Goal: Contribute content

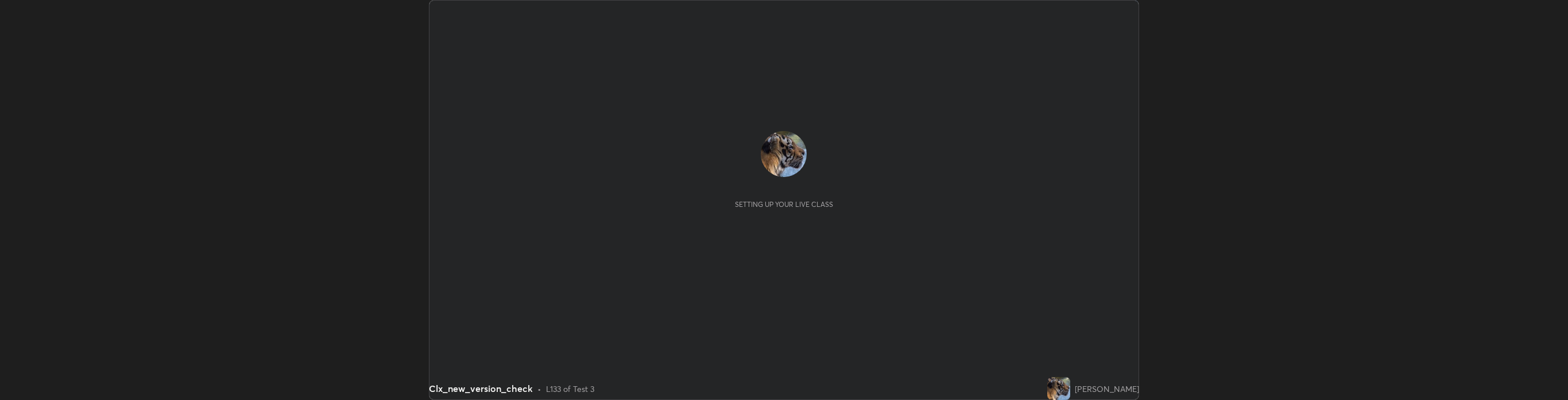
scroll to position [400, 1568]
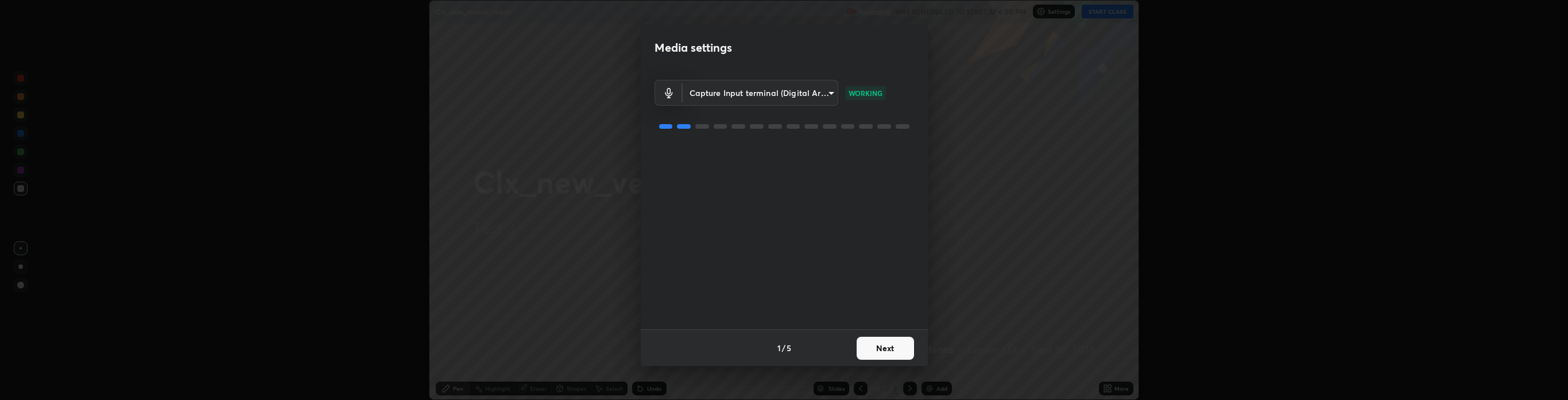
click at [0, 2] on div "Media settings Capture Input terminal (Digital Array MIC) (2207:0019) 94514496e…" at bounding box center [784, 200] width 1568 height 400
click at [688, 197] on div "Capture Input terminal (Digital Array MIC) (2207:0019) 94514496e999ee5fdad741fd…" at bounding box center [784, 200] width 260 height 258
click at [705, 92] on body "Erase all Clx_new_version_check Recording WAS SCHEDULED TO START AT 6:00 PM Set…" at bounding box center [784, 200] width 1568 height 400
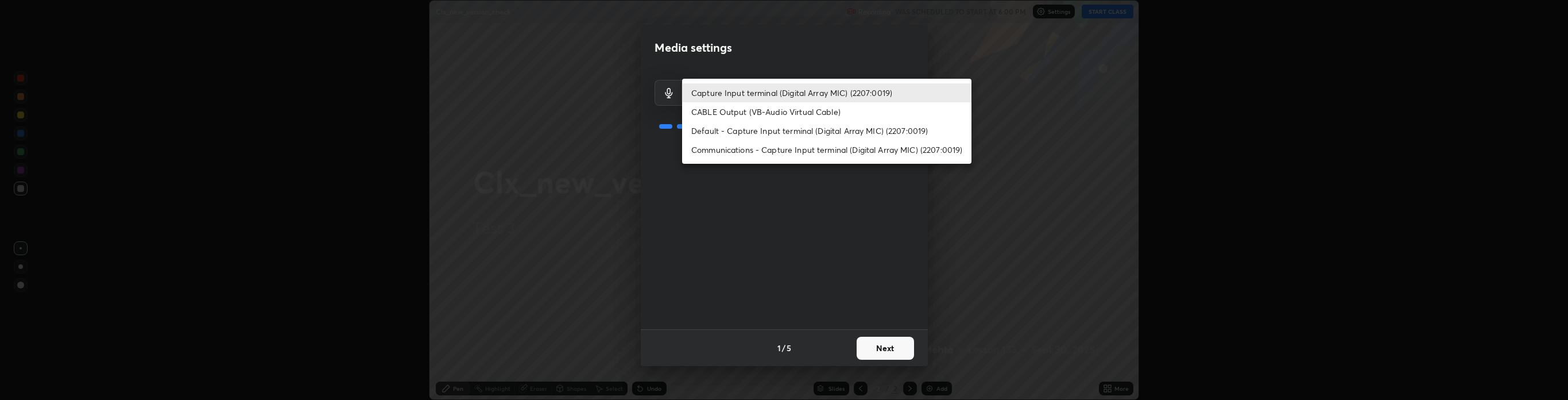
click at [673, 69] on div at bounding box center [784, 200] width 1568 height 400
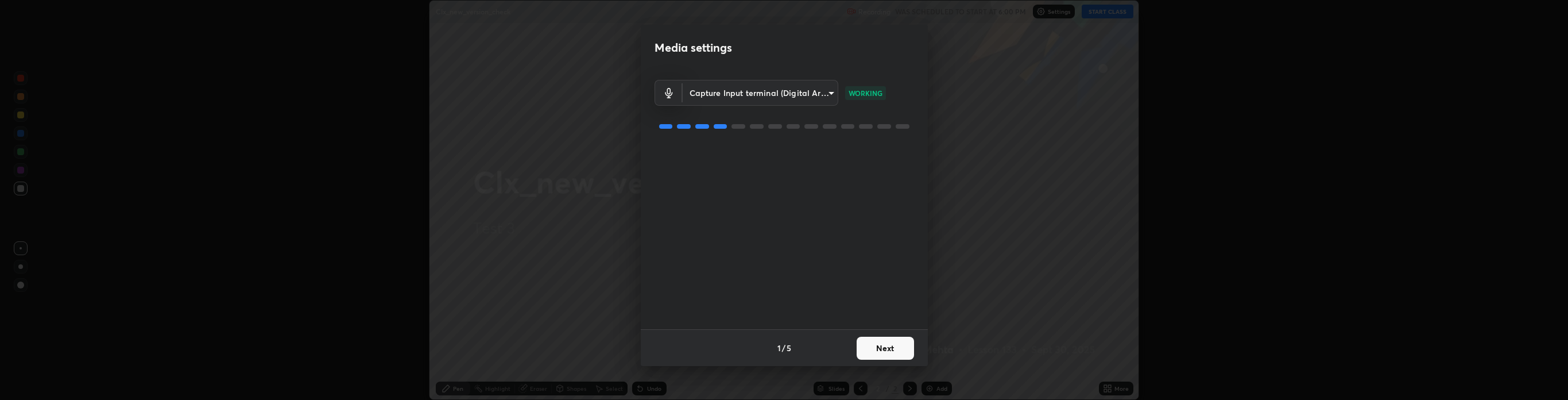
click at [894, 350] on button "Next" at bounding box center [885, 348] width 57 height 23
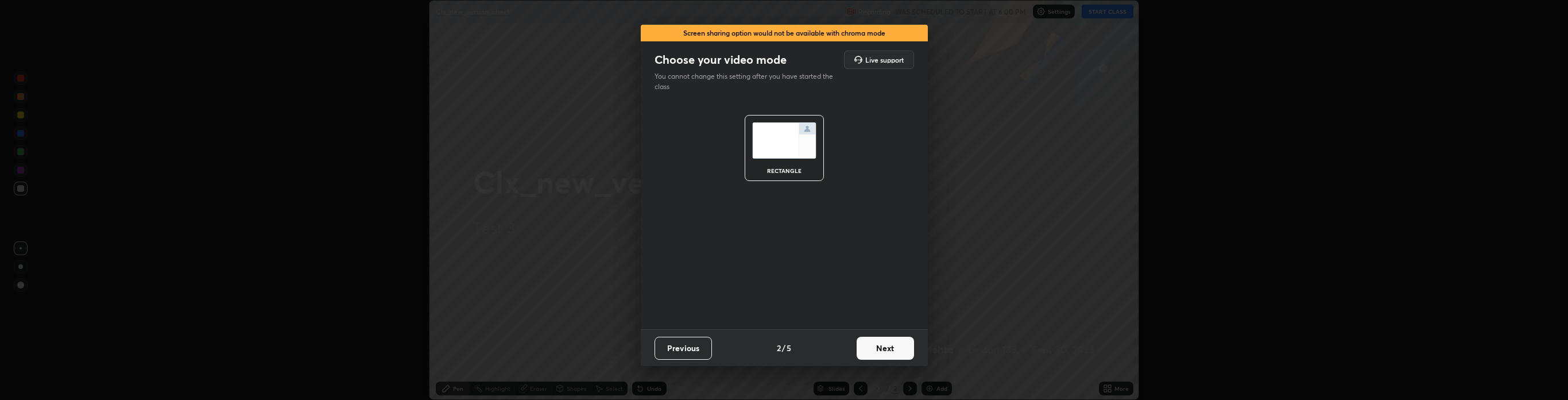
click at [782, 139] on img at bounding box center [784, 140] width 64 height 36
click at [879, 344] on button "Next" at bounding box center [885, 348] width 57 height 23
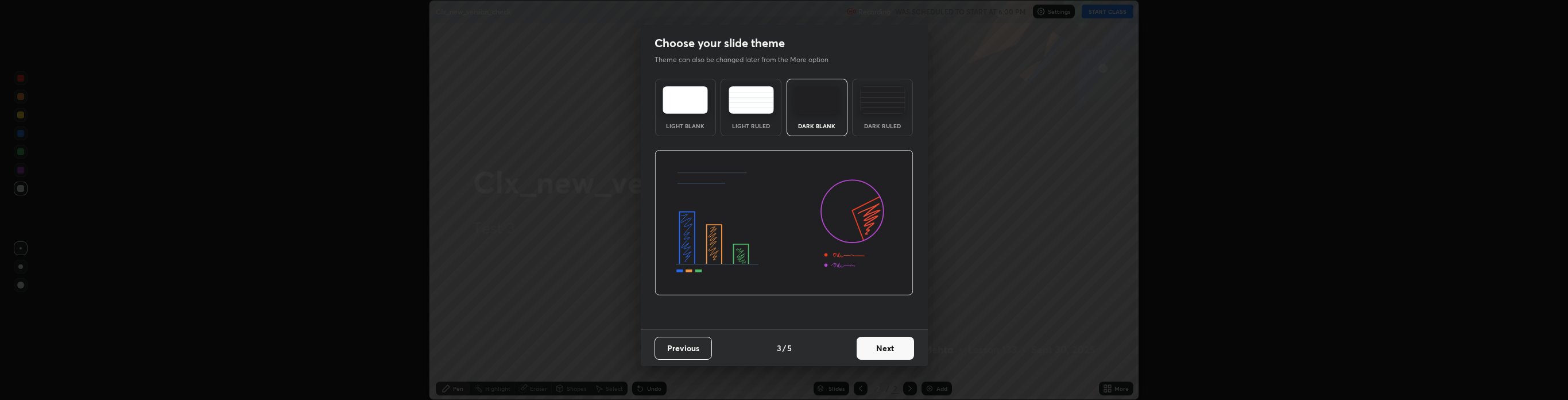
click at [879, 343] on button "Next" at bounding box center [885, 348] width 57 height 23
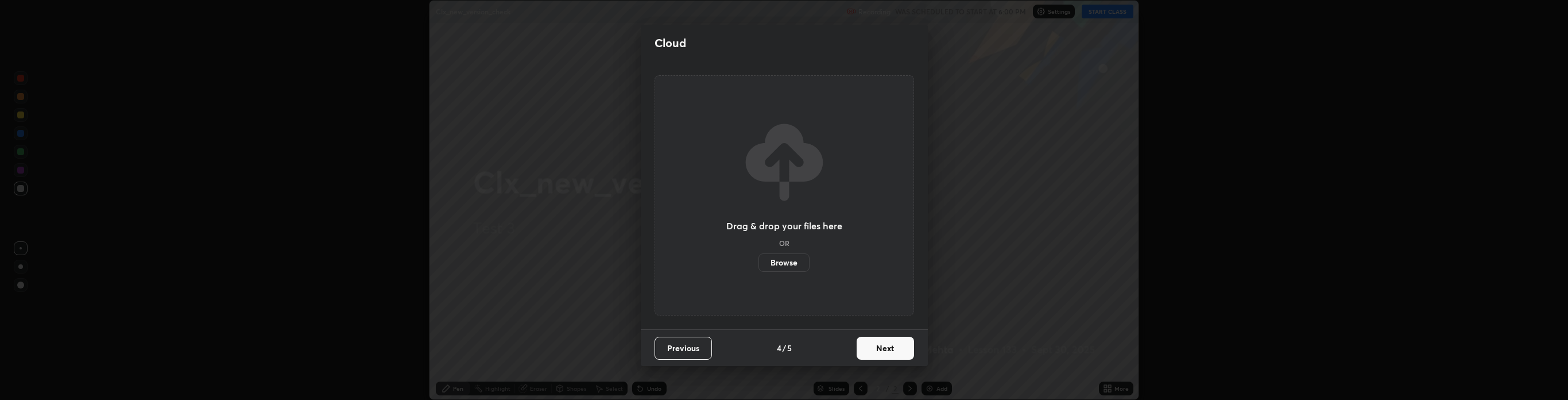
click at [775, 261] on label "Browse" at bounding box center [784, 262] width 51 height 18
click at [758, 261] on input "Browse" at bounding box center [758, 262] width 0 height 18
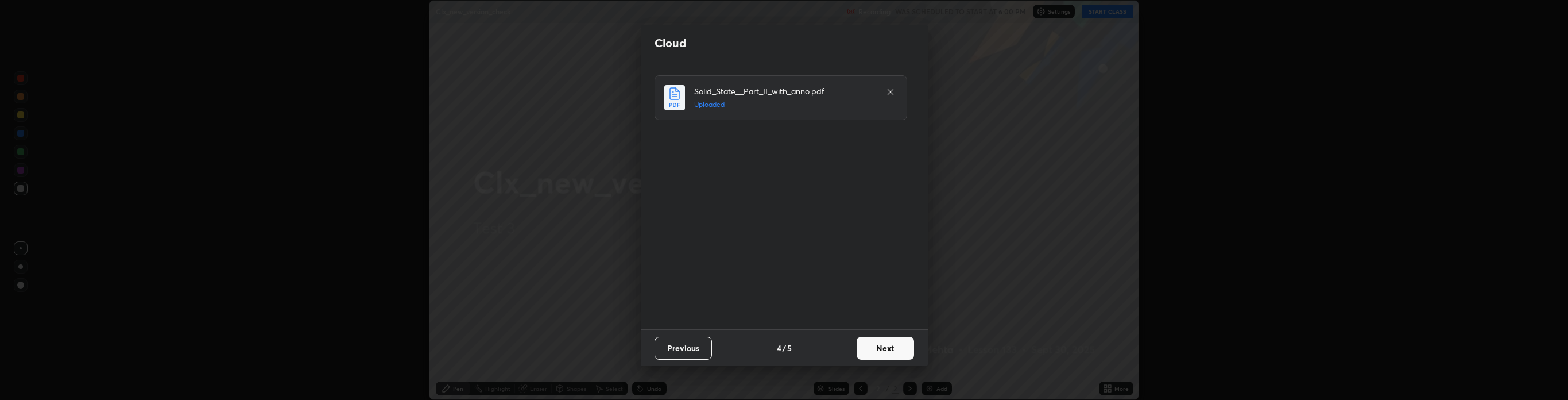
click at [605, 120] on div "Cloud Solid_State__Part_II_with_anno.pdf Uploaded Previous 4 / 5 Next" at bounding box center [784, 200] width 1568 height 400
click at [879, 350] on button "Next" at bounding box center [885, 348] width 57 height 23
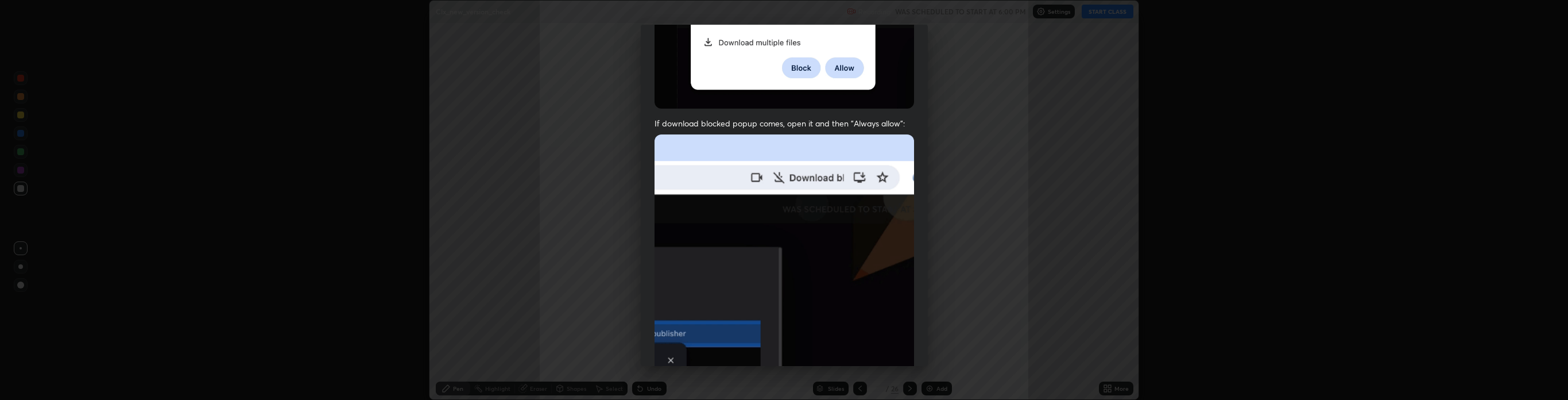
scroll to position [234, 0]
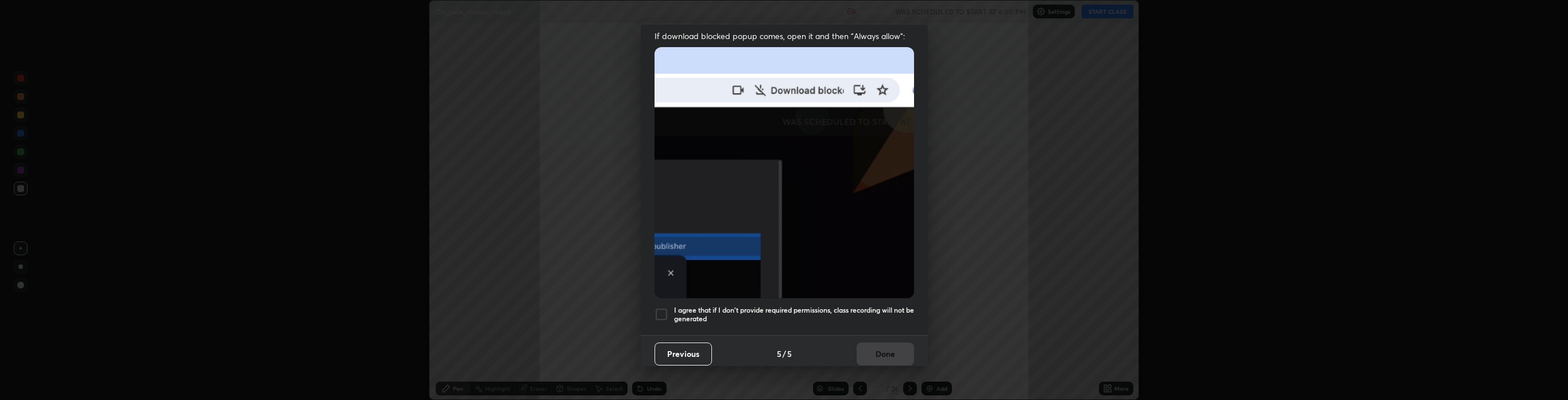
click at [660, 313] on div at bounding box center [661, 314] width 14 height 14
click at [875, 350] on button "Done" at bounding box center [885, 354] width 57 height 23
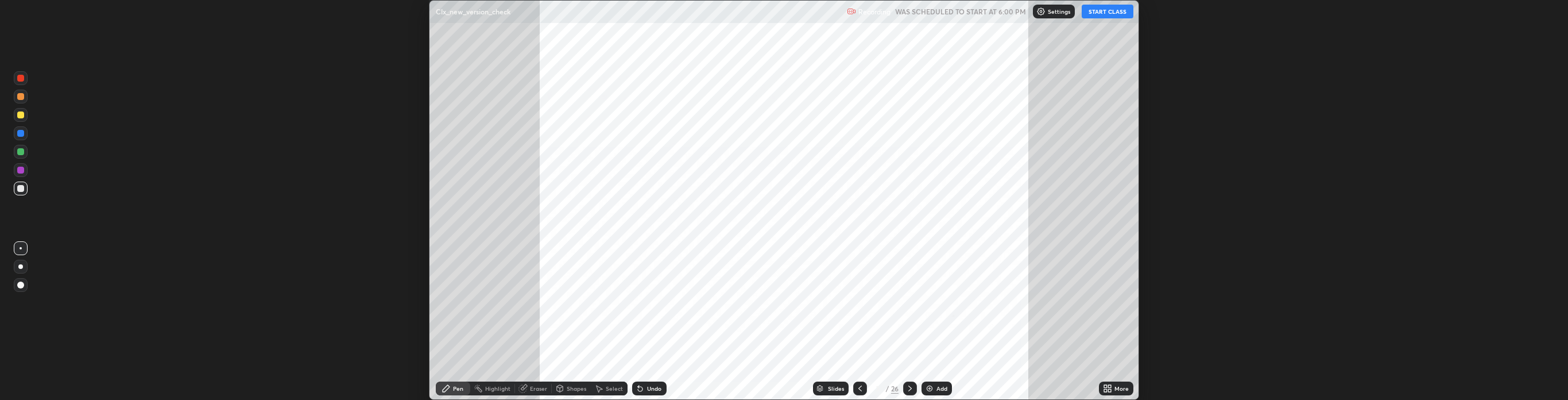
click at [909, 387] on icon at bounding box center [910, 389] width 4 height 6
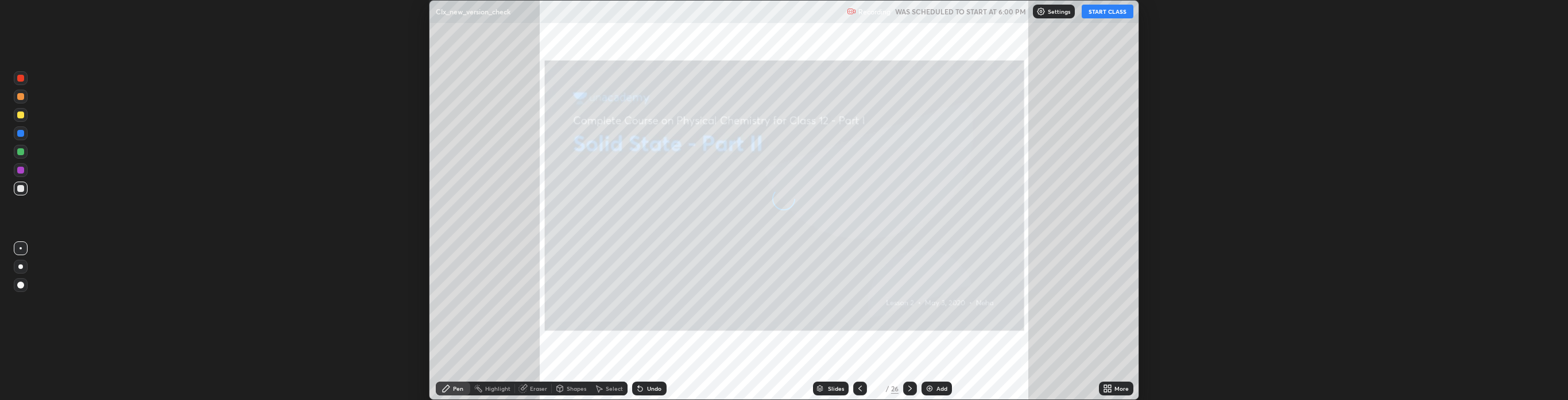
click at [911, 389] on icon at bounding box center [910, 389] width 4 height 6
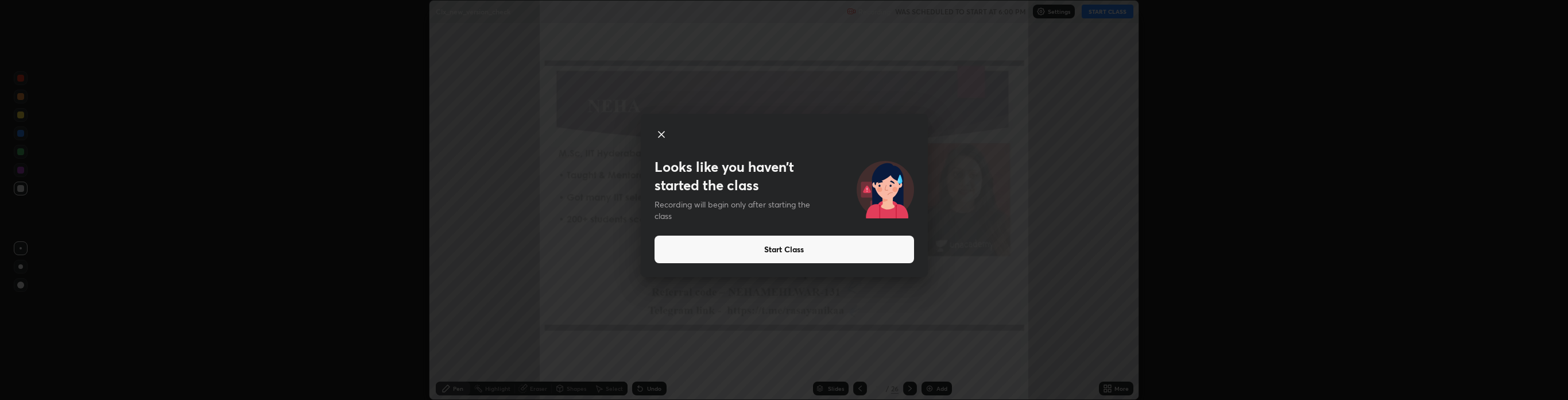
click at [656, 131] on icon at bounding box center [661, 134] width 14 height 14
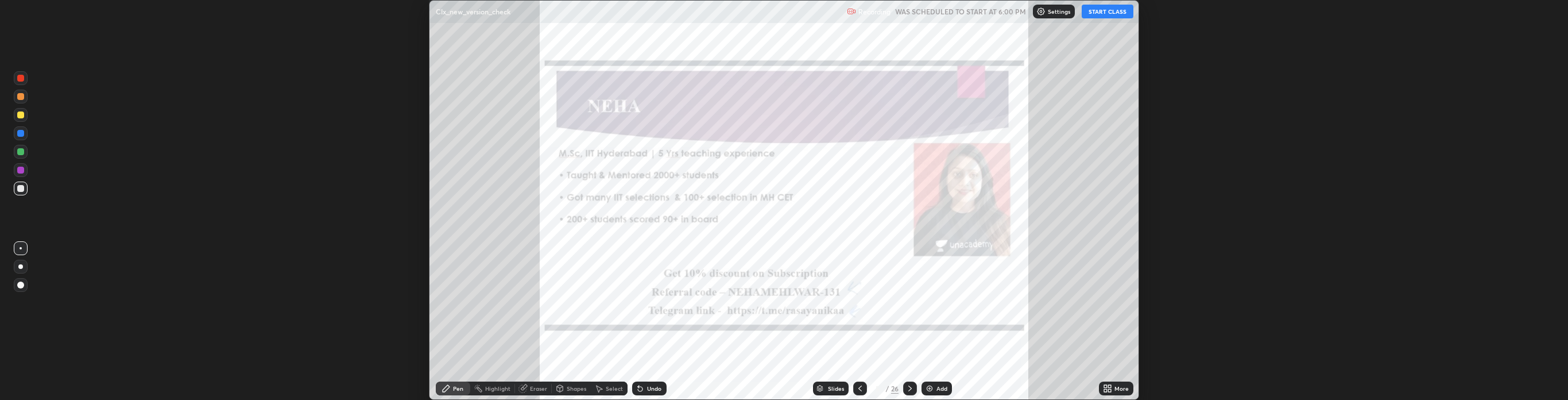
click at [1107, 12] on button "START CLASS" at bounding box center [1107, 11] width 52 height 14
